Goal: Communication & Community: Share content

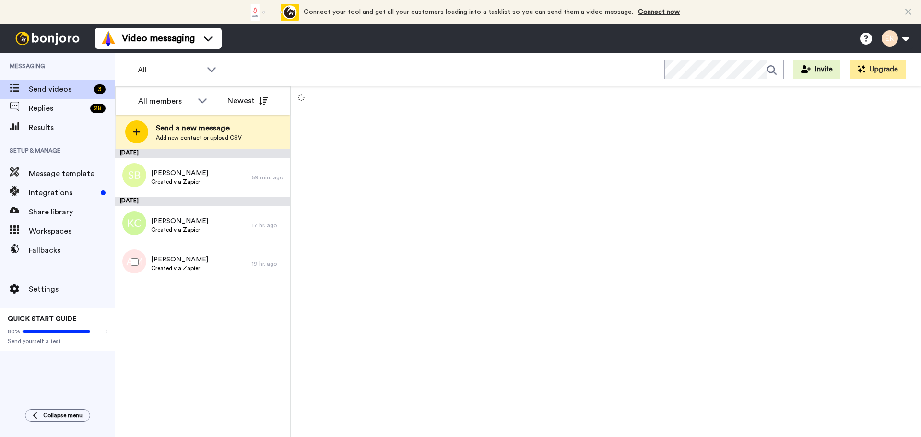
click at [196, 270] on span "Created via Zapier" at bounding box center [179, 268] width 57 height 8
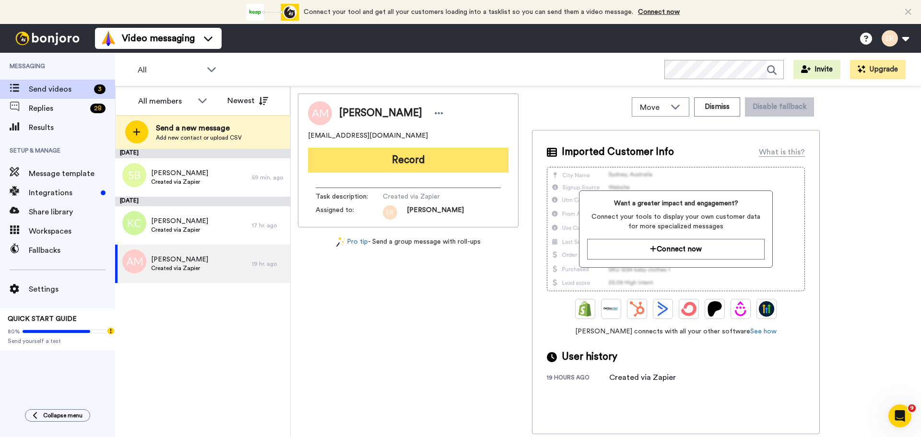
click at [392, 160] on button "Record" at bounding box center [408, 160] width 201 height 25
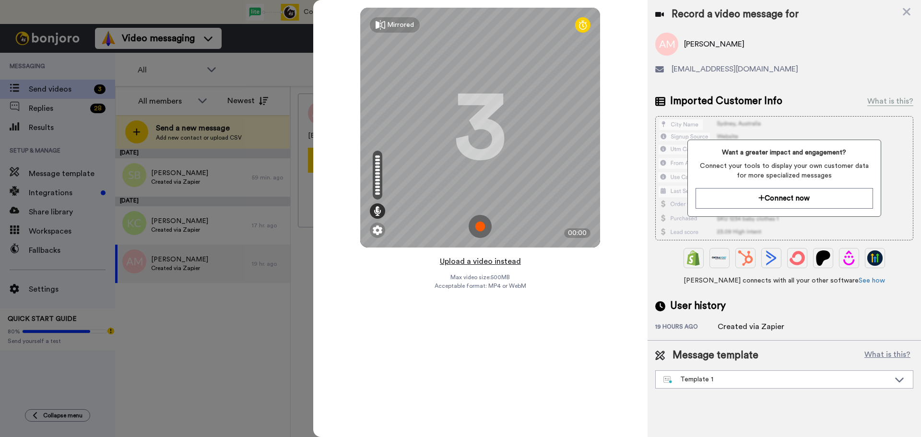
click at [455, 261] on button "Upload a video instead" at bounding box center [480, 261] width 87 height 12
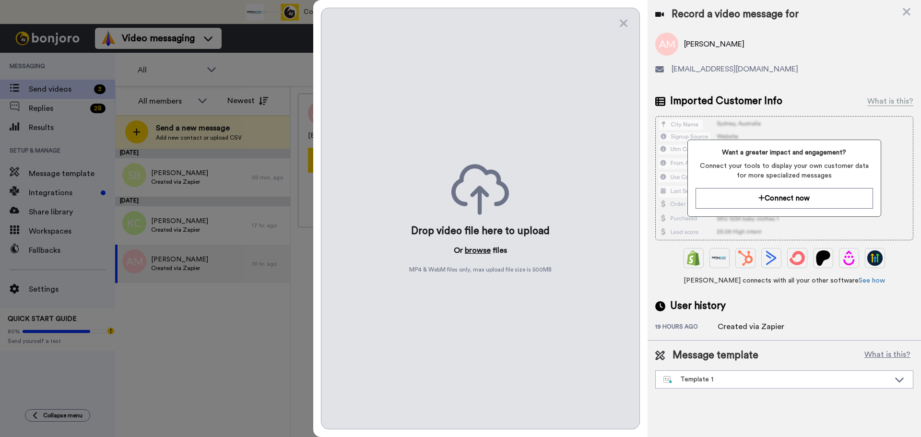
click at [478, 250] on button "browse" at bounding box center [478, 251] width 26 height 12
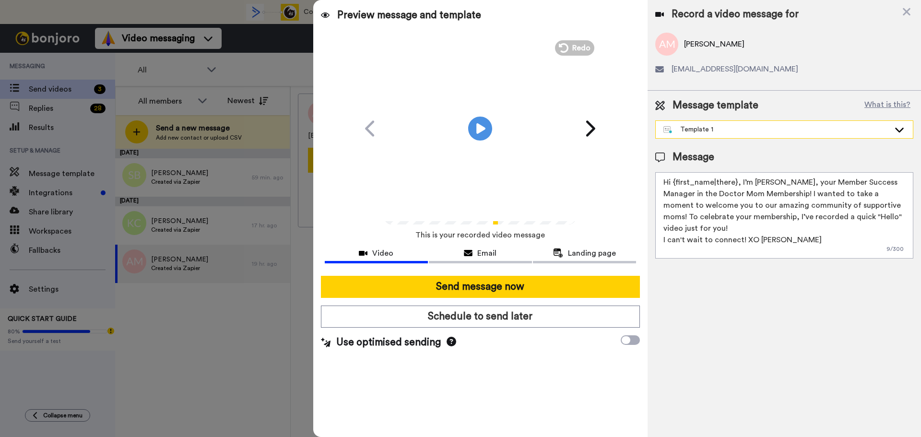
click at [722, 124] on div "Template 1" at bounding box center [784, 129] width 257 height 17
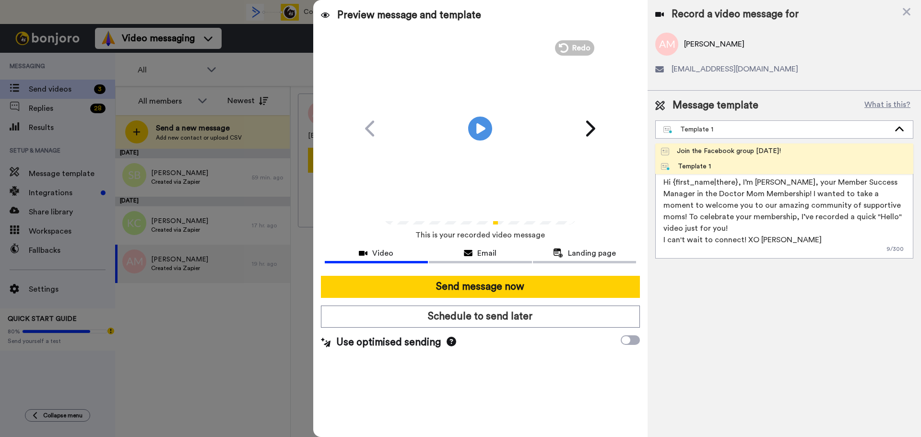
click at [715, 148] on div "Join the Facebook group [DATE]!" at bounding box center [721, 151] width 120 height 10
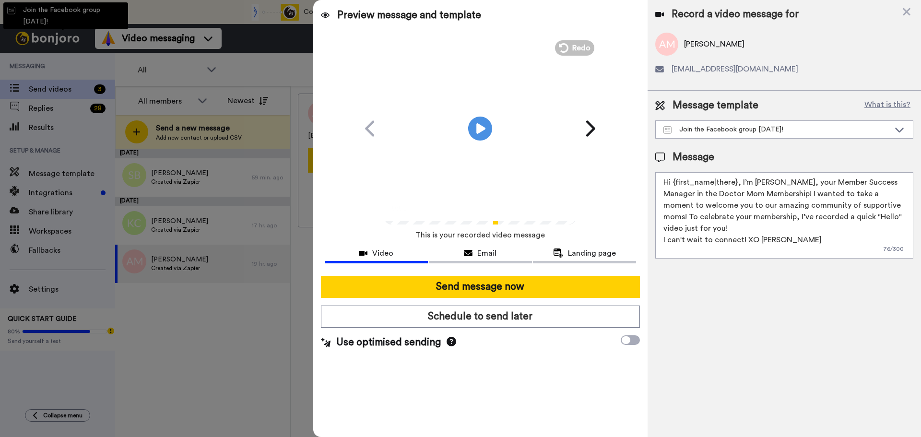
type textarea "Hello {first_name|there}, WELCOME TO THE DOCTOR MOM COMMUNITY!! WOOHOO!! I'm Be…"
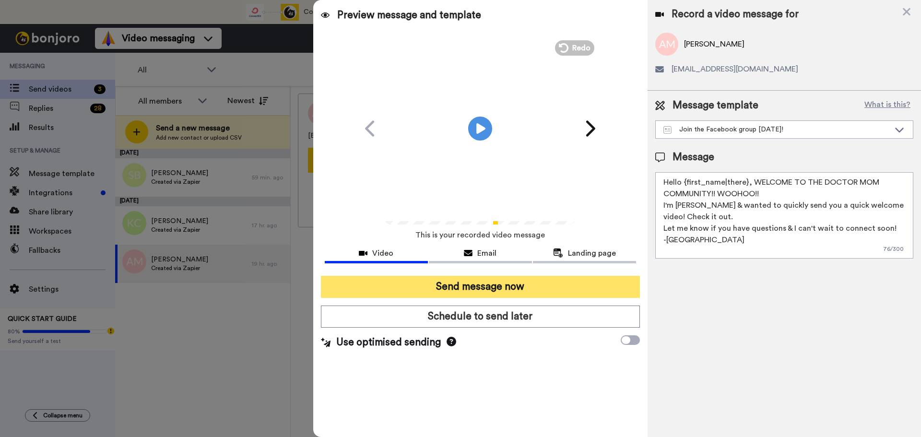
click at [527, 284] on button "Send message now" at bounding box center [480, 287] width 319 height 22
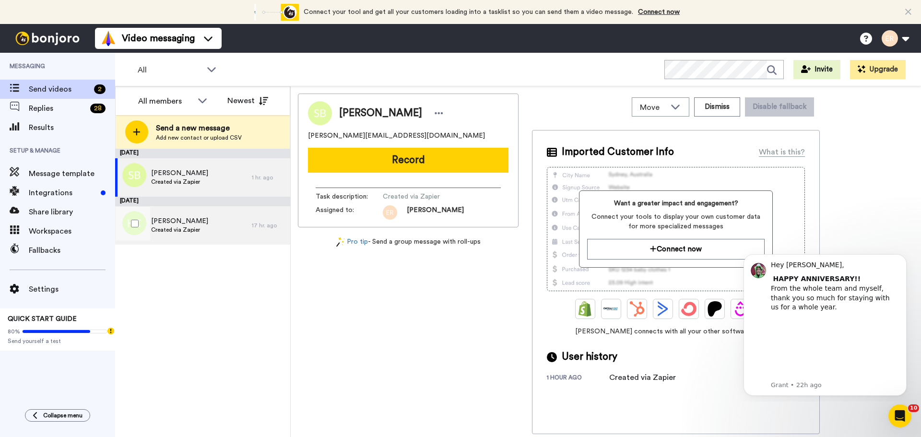
click at [189, 217] on span "[PERSON_NAME]" at bounding box center [179, 221] width 57 height 10
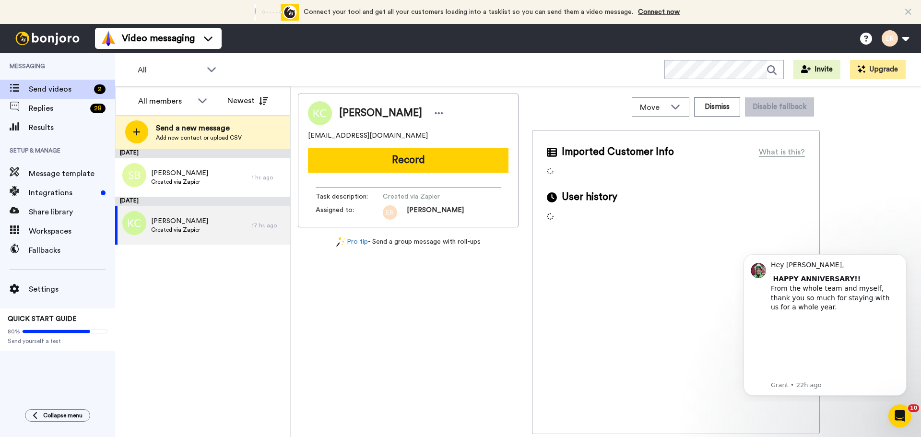
drag, startPoint x: 392, startPoint y: 170, endPoint x: 388, endPoint y: 172, distance: 5.2
click at [388, 172] on button "Record" at bounding box center [408, 160] width 201 height 25
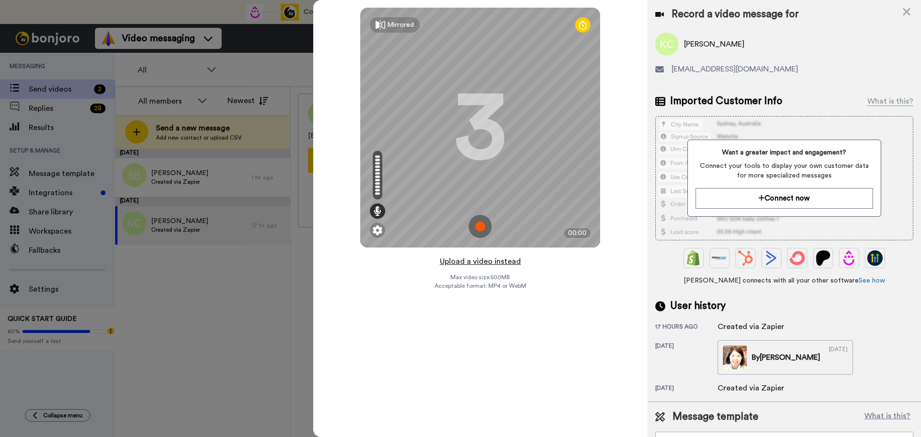
click at [463, 261] on button "Upload a video instead" at bounding box center [480, 261] width 87 height 12
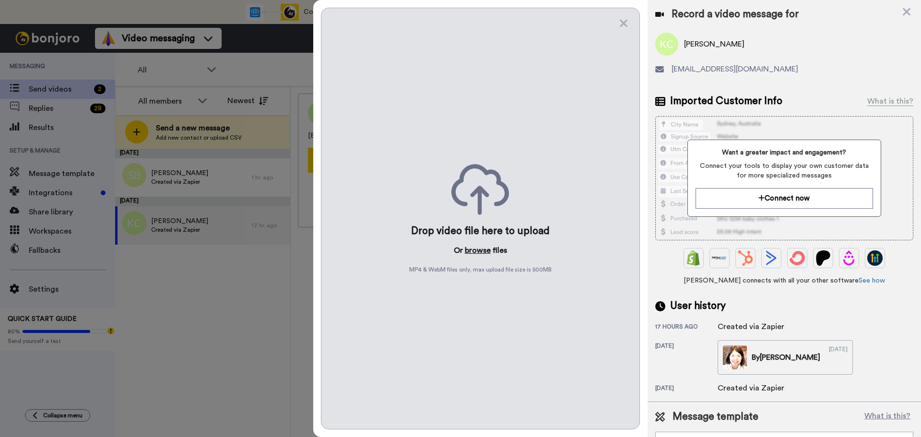
click at [471, 251] on button "browse" at bounding box center [478, 251] width 26 height 12
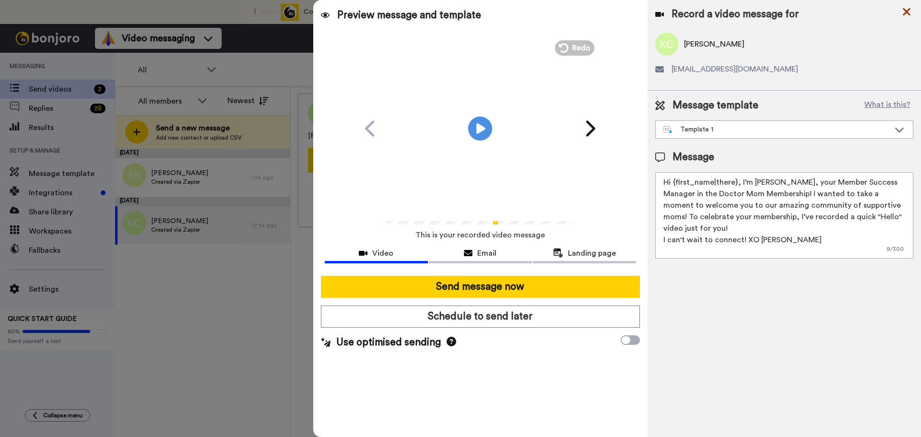
click at [906, 16] on icon at bounding box center [907, 12] width 10 height 12
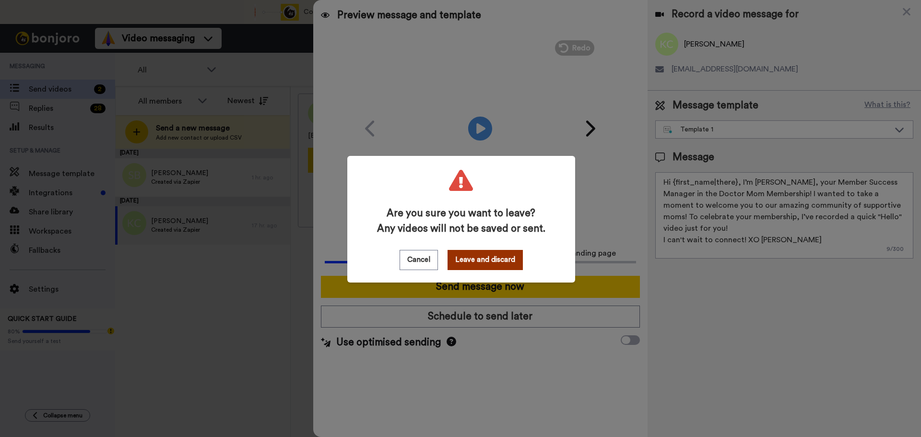
click at [478, 265] on button "Leave and discard" at bounding box center [485, 260] width 75 height 20
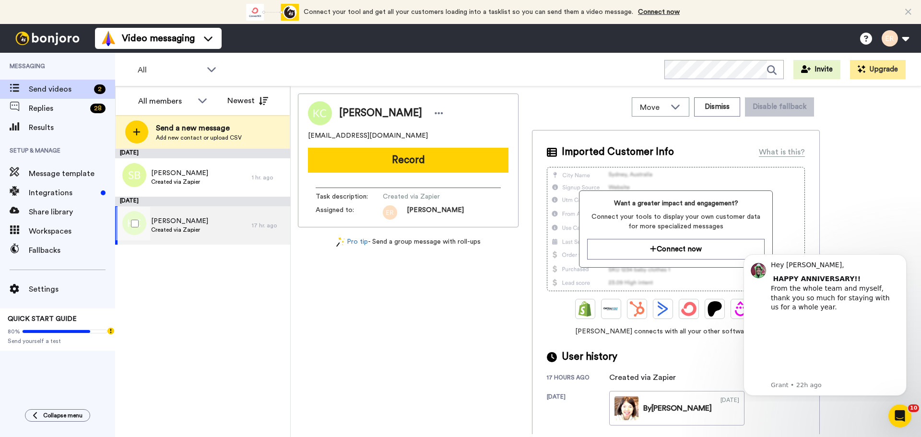
click at [186, 232] on span "Created via Zapier" at bounding box center [179, 230] width 57 height 8
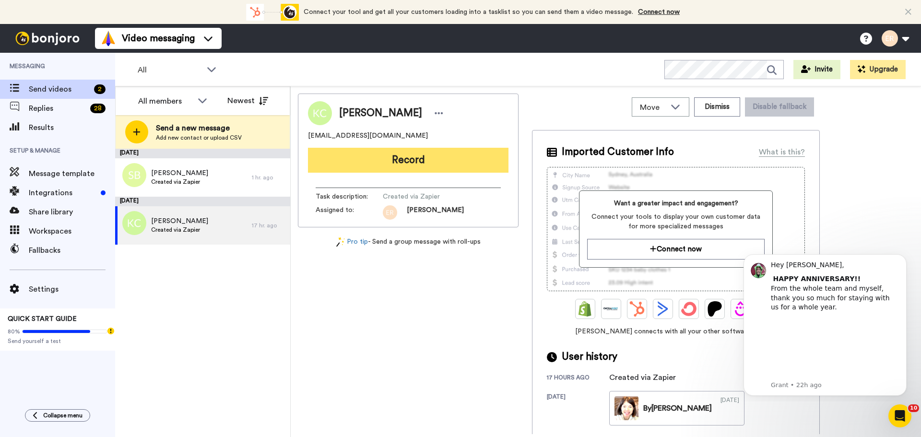
click at [384, 162] on button "Record" at bounding box center [408, 160] width 201 height 25
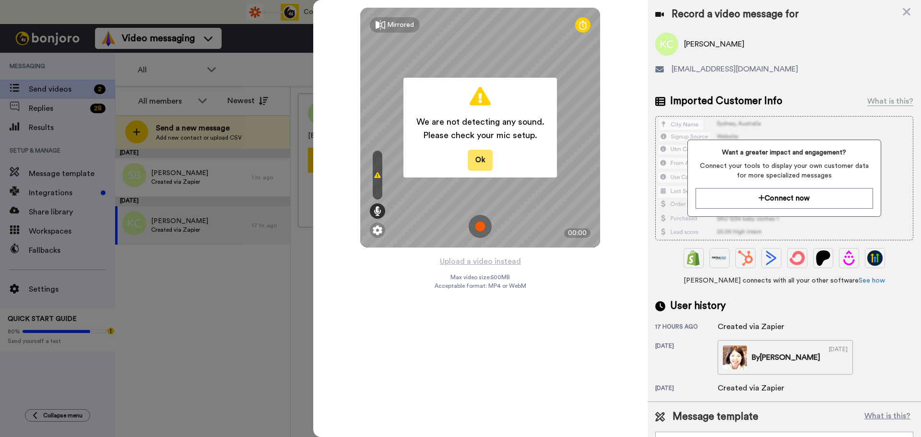
drag, startPoint x: 493, startPoint y: 163, endPoint x: 486, endPoint y: 163, distance: 6.7
click at [489, 163] on div "We are not detecting any sound. Please check your mic setup. Ok" at bounding box center [480, 128] width 154 height 100
click at [474, 164] on button "Ok" at bounding box center [480, 160] width 25 height 21
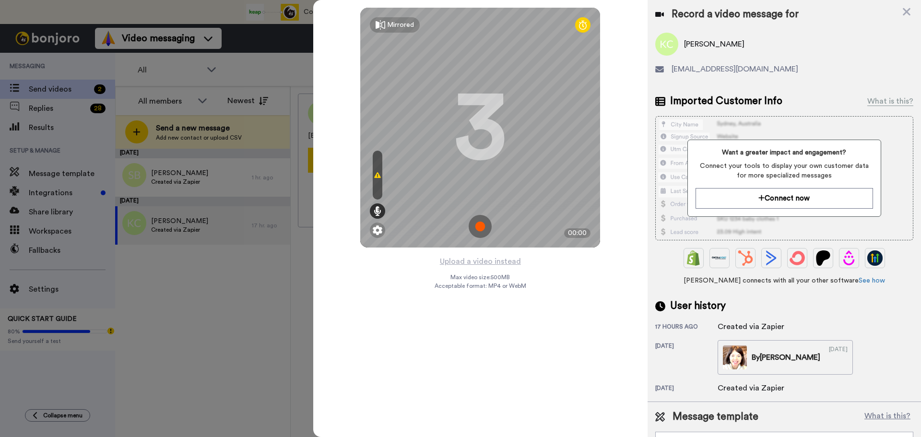
click at [380, 174] on icon at bounding box center [377, 175] width 7 height 8
click at [372, 231] on div at bounding box center [377, 230] width 15 height 15
click at [380, 231] on img at bounding box center [378, 230] width 10 height 10
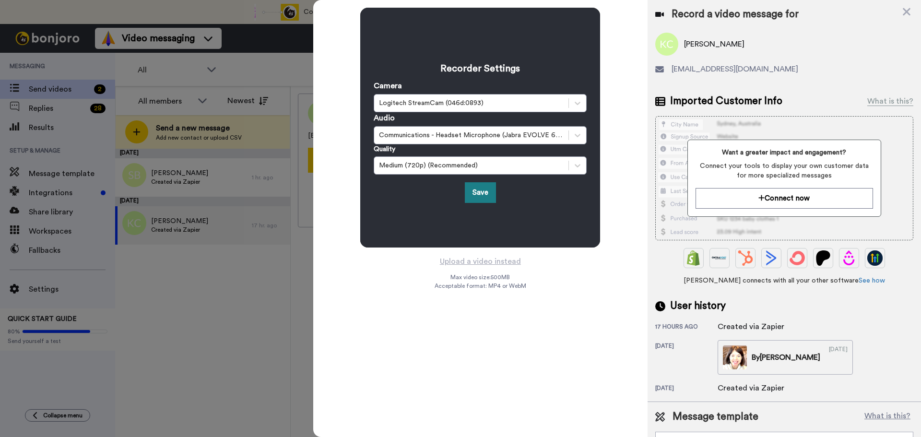
click at [483, 187] on button "Save" at bounding box center [480, 192] width 31 height 21
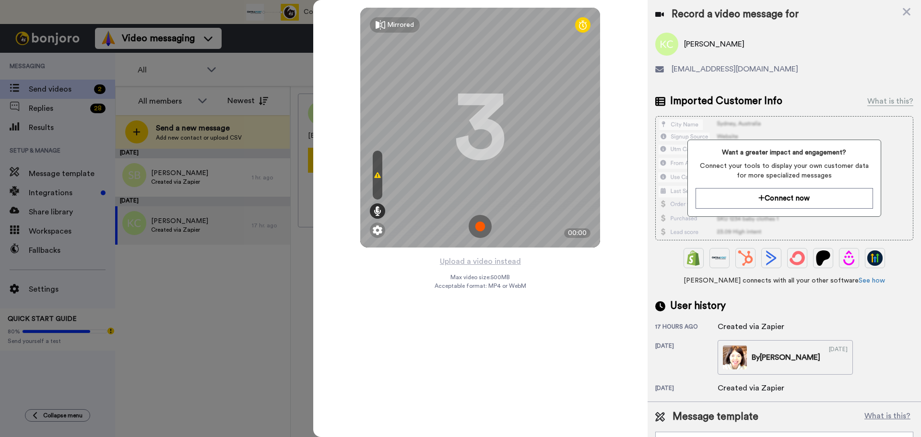
click at [375, 178] on icon at bounding box center [377, 175] width 7 height 8
click at [375, 165] on div at bounding box center [378, 175] width 10 height 49
click at [377, 216] on div at bounding box center [377, 210] width 15 height 15
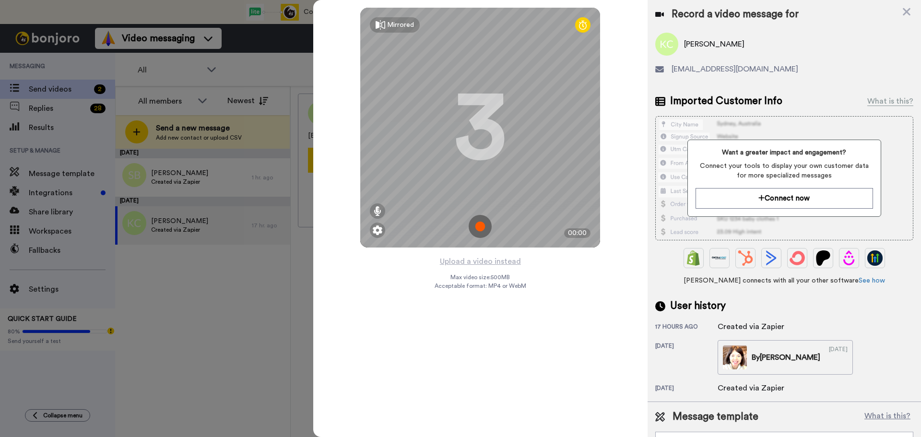
click at [482, 229] on img at bounding box center [480, 226] width 23 height 23
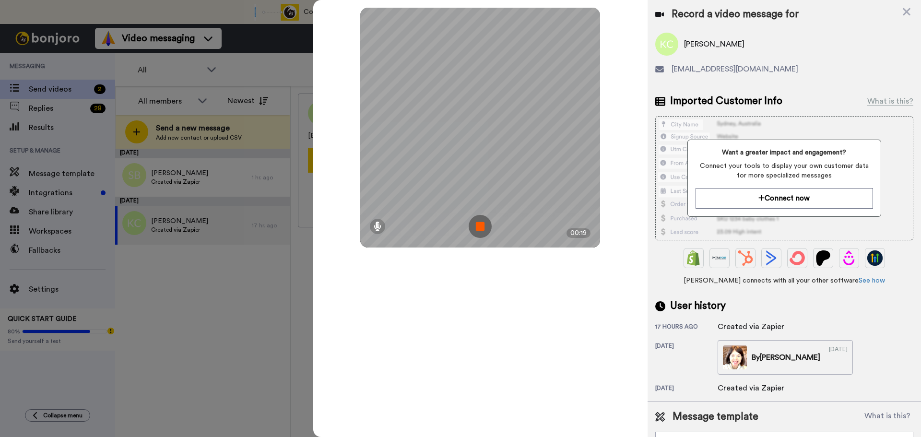
click at [484, 230] on img at bounding box center [480, 226] width 23 height 23
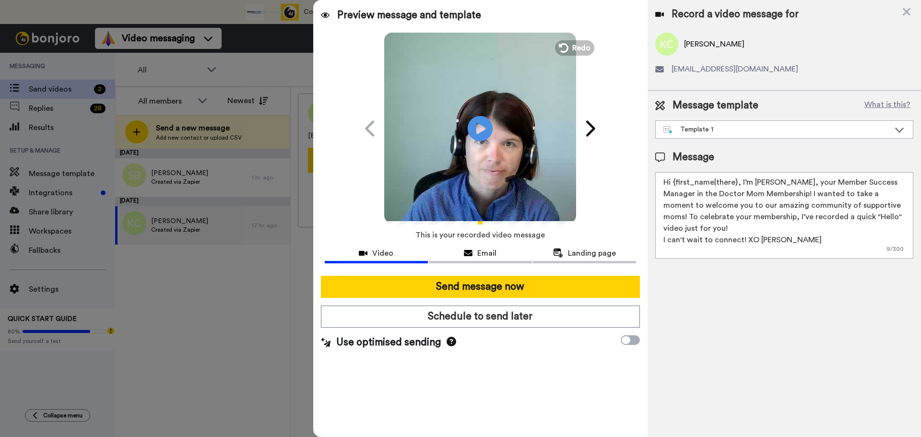
click at [480, 126] on icon "Play/Pause" at bounding box center [480, 129] width 25 height 46
click at [607, 387] on div "Preview message and template Play/Pause [DMM] I made a video for you! [PERSON_N…" at bounding box center [480, 218] width 334 height 437
click at [501, 144] on video at bounding box center [480, 127] width 192 height 192
click at [575, 45] on span "Redo" at bounding box center [582, 47] width 20 height 12
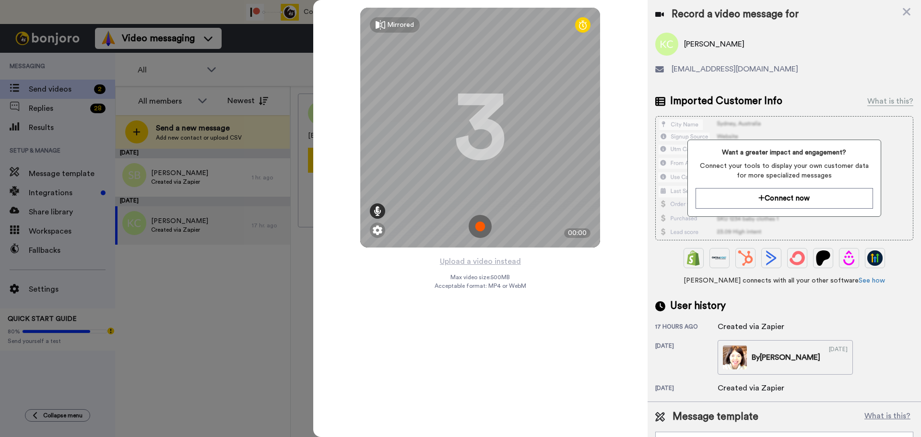
click at [379, 213] on icon at bounding box center [378, 211] width 8 height 10
click at [377, 177] on div at bounding box center [377, 177] width 5 height 2
click at [376, 228] on img at bounding box center [378, 230] width 10 height 10
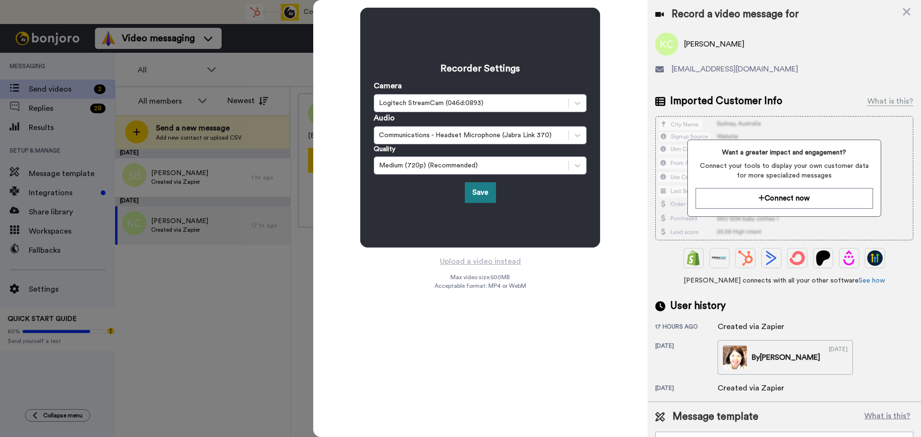
click at [473, 189] on button "Save" at bounding box center [480, 192] width 31 height 21
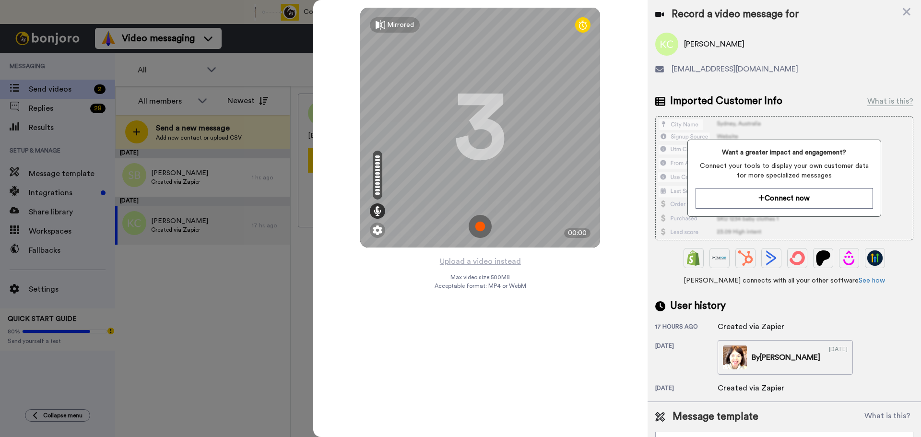
click at [481, 227] on img at bounding box center [480, 226] width 23 height 23
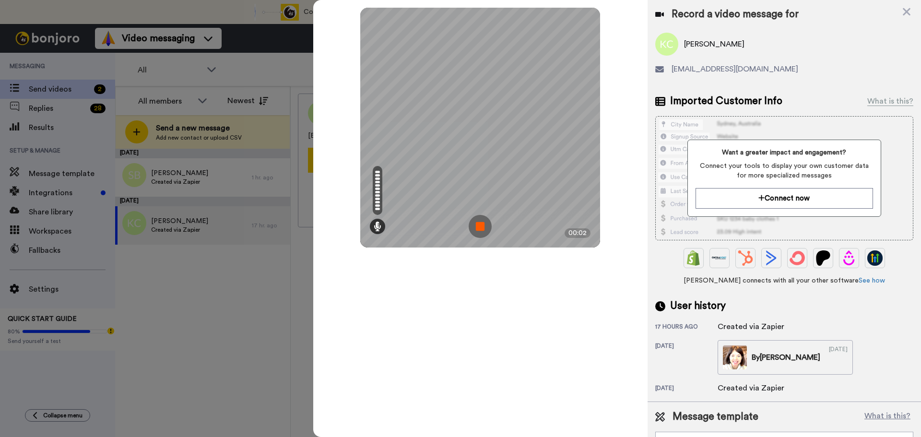
click at [481, 227] on img at bounding box center [480, 226] width 23 height 23
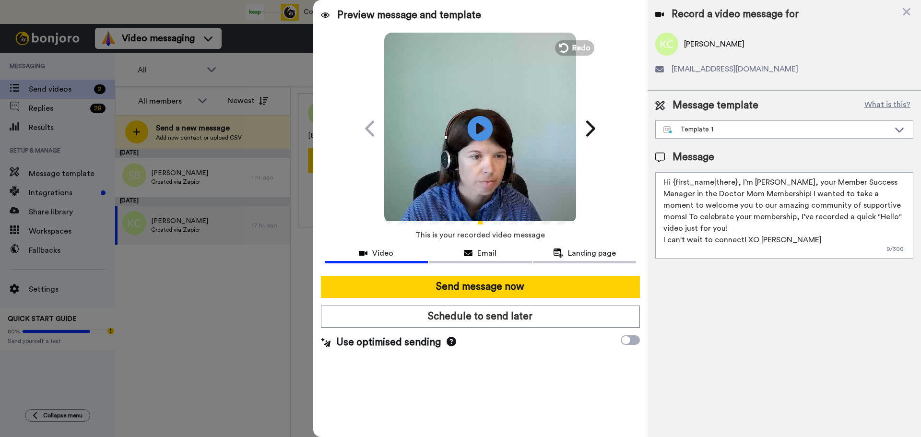
click at [477, 129] on icon "Play/Pause" at bounding box center [480, 129] width 25 height 46
click at [579, 45] on span "Redo" at bounding box center [582, 47] width 20 height 12
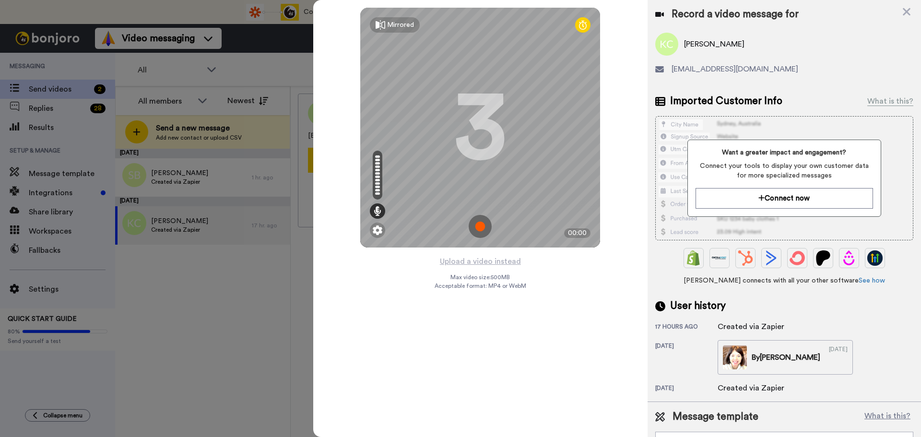
click at [475, 225] on img at bounding box center [480, 226] width 23 height 23
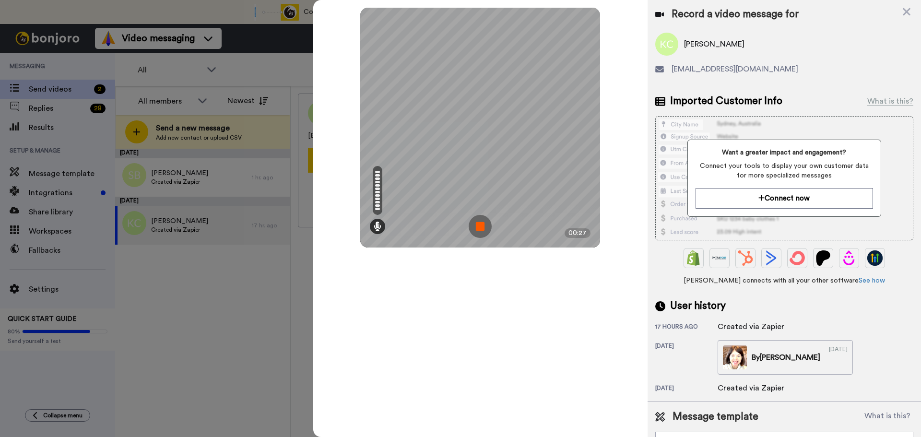
click at [475, 225] on img at bounding box center [480, 226] width 23 height 23
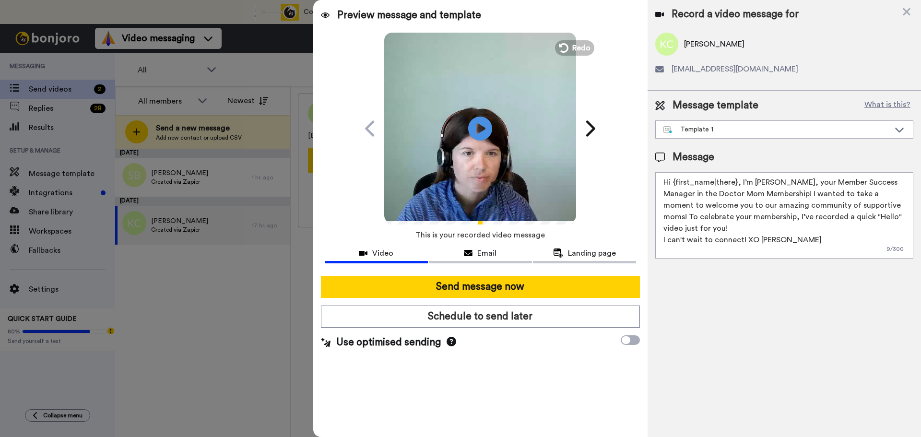
click at [677, 203] on textarea "Hi {first_name|there}, I’m [PERSON_NAME], your Member Success Manager in the Do…" at bounding box center [784, 215] width 258 height 86
drag, startPoint x: 865, startPoint y: 203, endPoint x: 866, endPoint y: 243, distance: 40.3
click at [866, 243] on textarea "Hi {first_name|there}, I’m [PERSON_NAME], your Member Success Manager in the Do…" at bounding box center [784, 215] width 258 height 86
drag, startPoint x: 694, startPoint y: 206, endPoint x: 678, endPoint y: 207, distance: 15.4
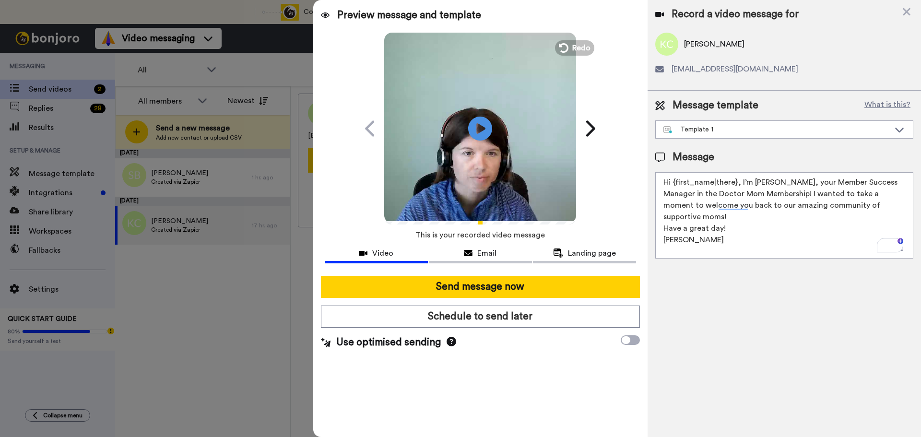
click at [678, 207] on textarea "Hi {first_name|there}, I’m [PERSON_NAME], your Member Success Manager in the Do…" at bounding box center [784, 215] width 258 height 86
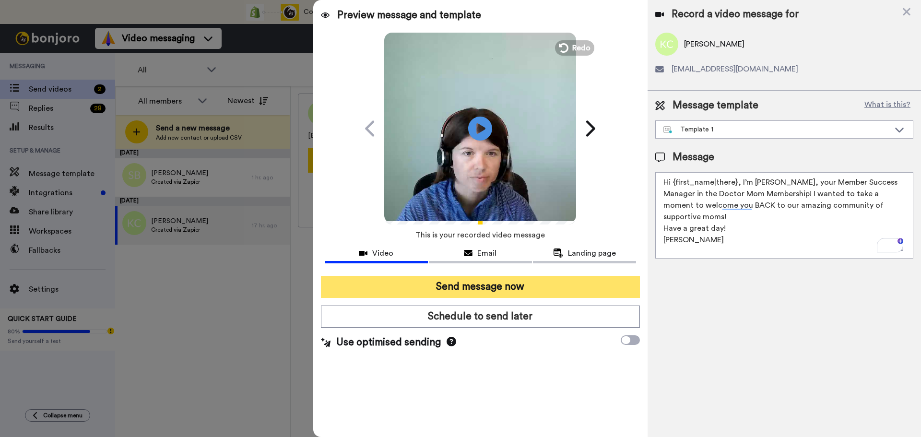
type textarea "Hi {first_name|there}, I’m [PERSON_NAME], your Member Success Manager in the Do…"
click at [602, 280] on button "Send message now" at bounding box center [480, 287] width 319 height 22
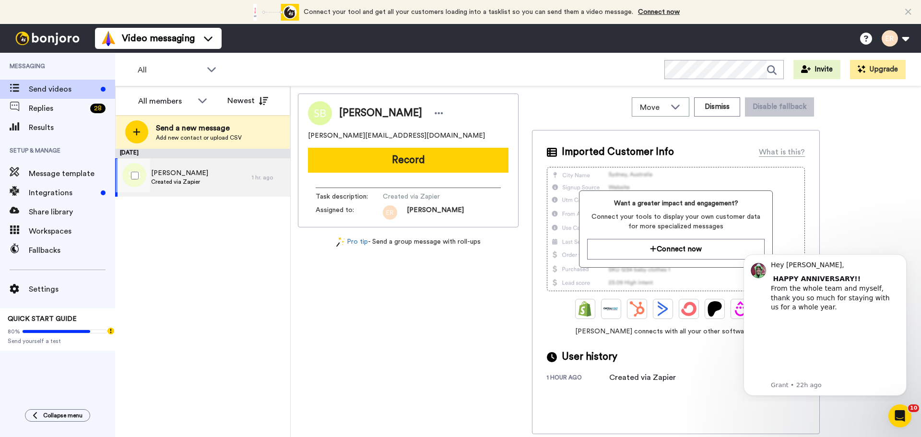
click at [234, 163] on div "Sarah Bullard Created via Zapier" at bounding box center [183, 177] width 137 height 38
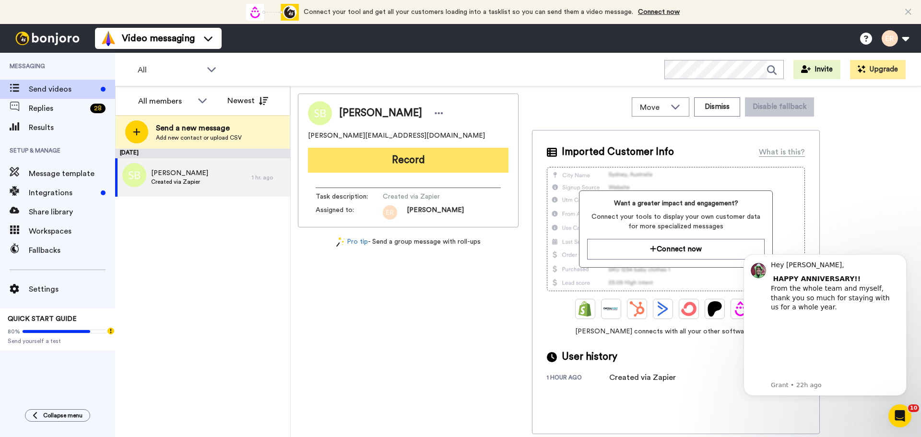
click at [442, 164] on button "Record" at bounding box center [408, 160] width 201 height 25
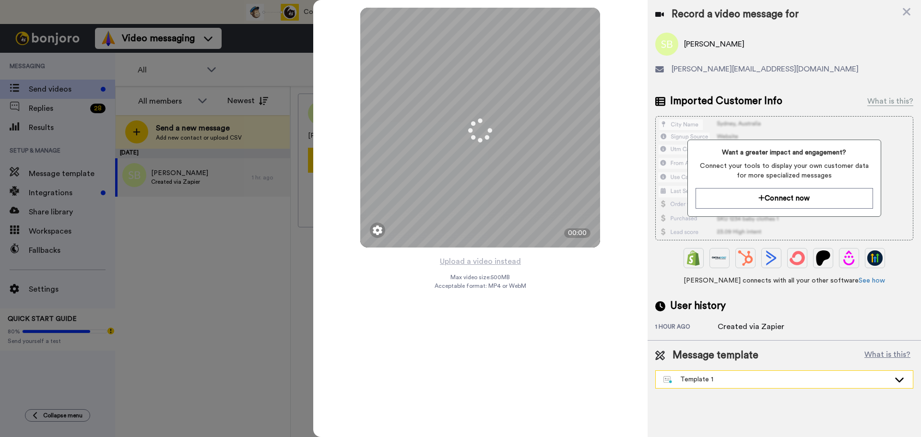
click at [715, 376] on div "Template 1" at bounding box center [777, 380] width 226 height 10
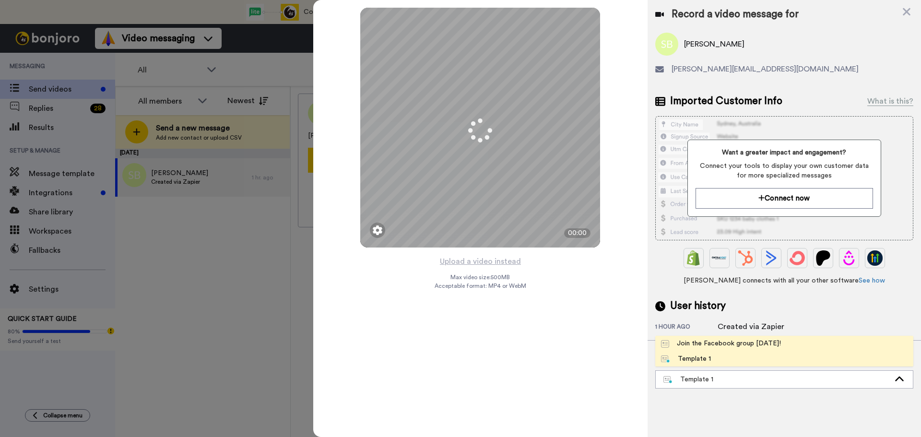
click at [700, 339] on div "Join the Facebook group today!" at bounding box center [721, 344] width 120 height 10
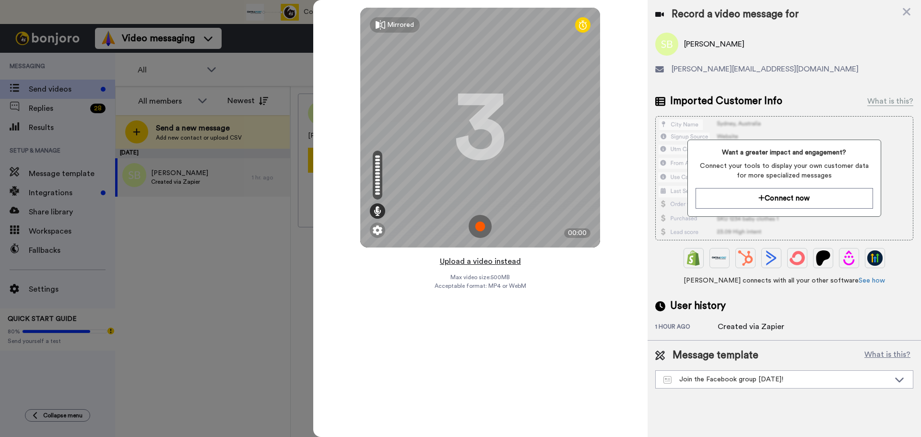
click at [506, 261] on button "Upload a video instead" at bounding box center [480, 261] width 87 height 12
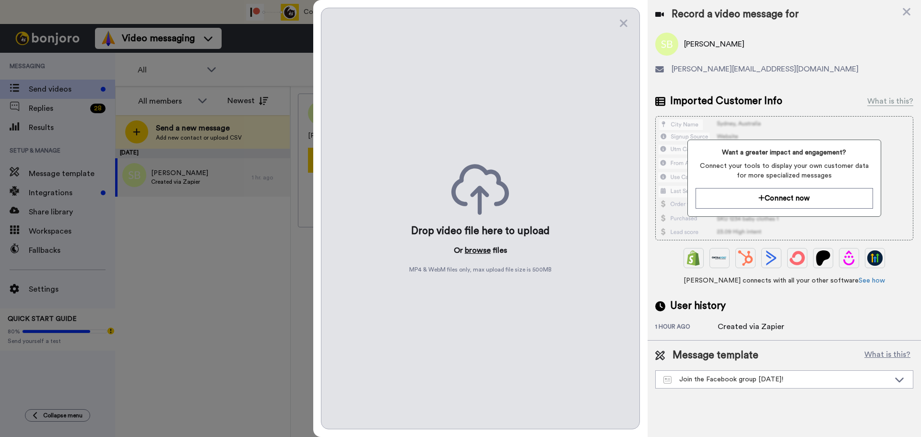
click at [473, 251] on button "browse" at bounding box center [478, 251] width 26 height 12
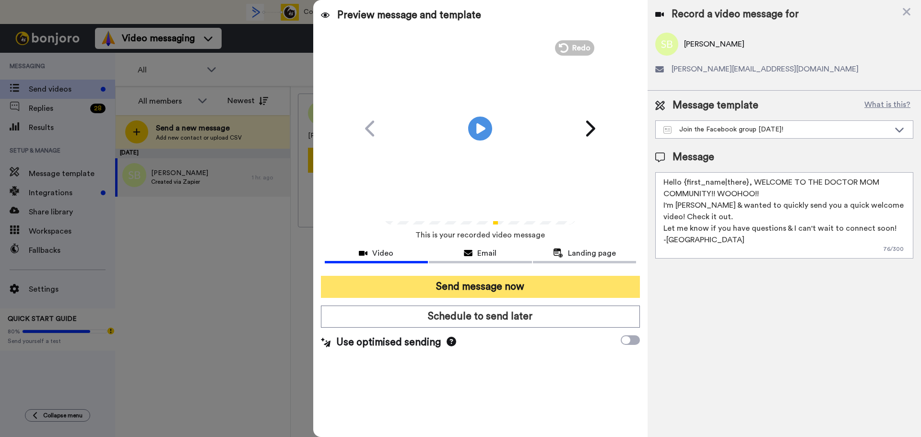
click at [480, 282] on button "Send message now" at bounding box center [480, 287] width 319 height 22
